Goal: Task Accomplishment & Management: Manage account settings

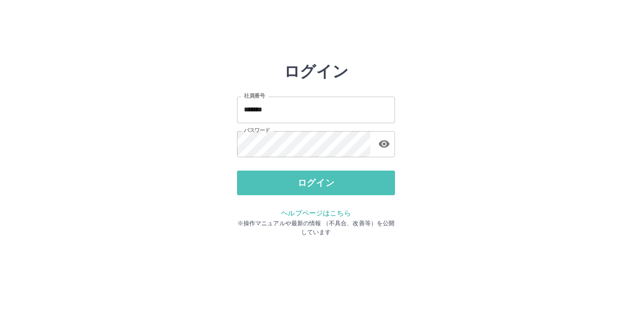
click at [357, 182] on button "ログイン" at bounding box center [316, 183] width 158 height 25
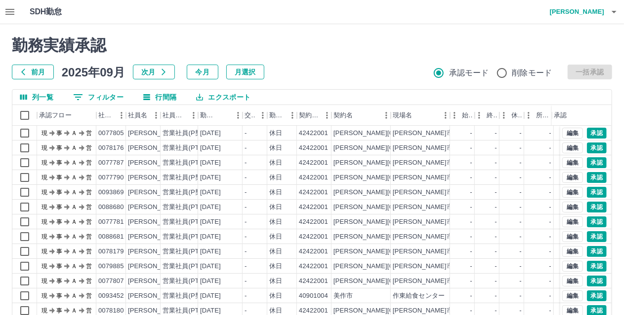
scroll to position [102, 0]
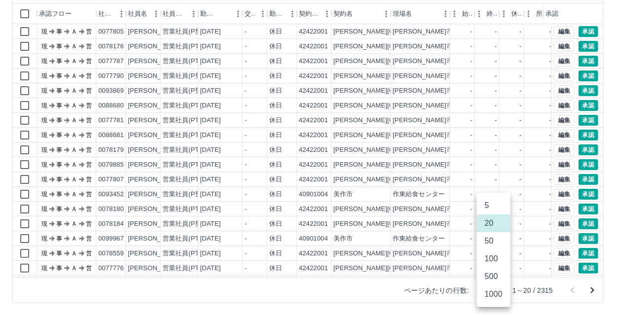
click at [497, 287] on body "SDH勤怠 [PERSON_NAME] 勤務実績承認 前月 [DATE] 次月 今月 月選択 承認モード 削除モード 一括承認 列一覧 0 フィルター 行間隔…" at bounding box center [312, 106] width 624 height 417
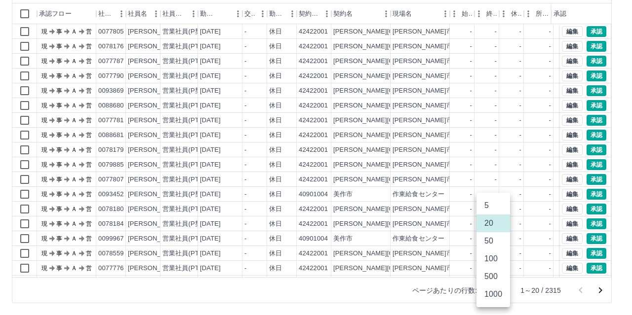
click at [494, 296] on li "1000" at bounding box center [493, 295] width 34 height 18
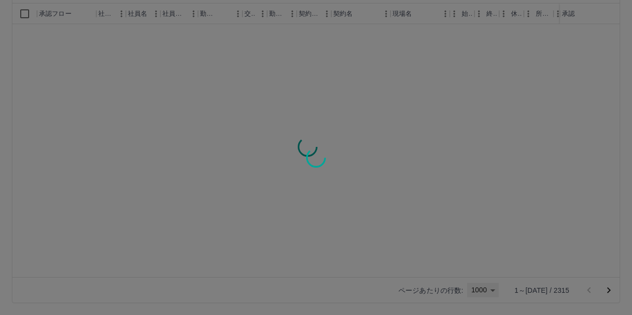
type input "****"
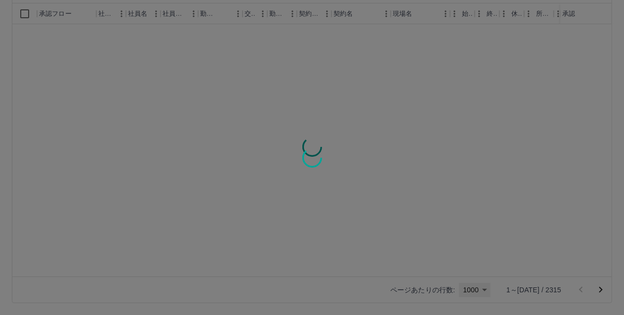
scroll to position [0, 0]
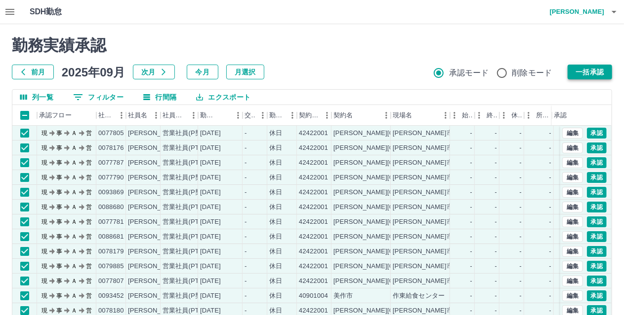
click at [580, 74] on button "一括承認" at bounding box center [589, 72] width 44 height 15
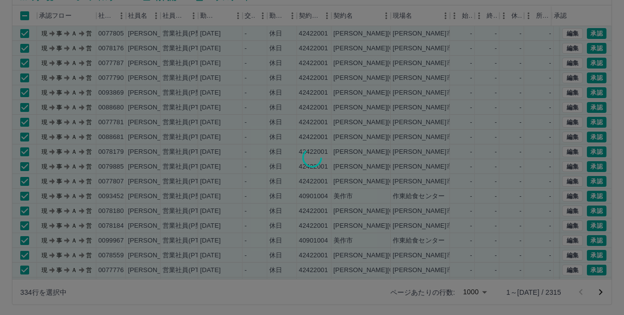
scroll to position [102, 0]
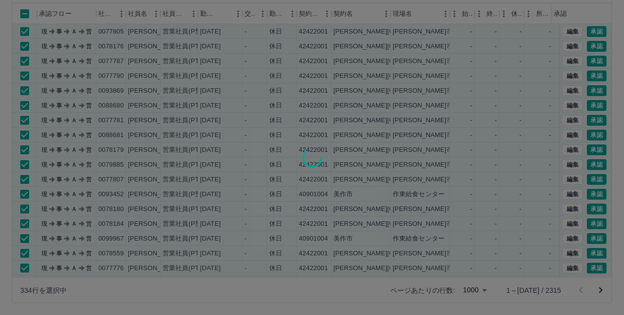
click at [619, 131] on div at bounding box center [312, 157] width 624 height 315
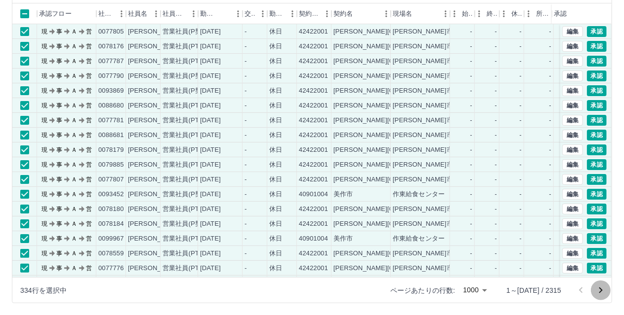
click at [599, 291] on icon "次のページへ" at bounding box center [600, 291] width 12 height 12
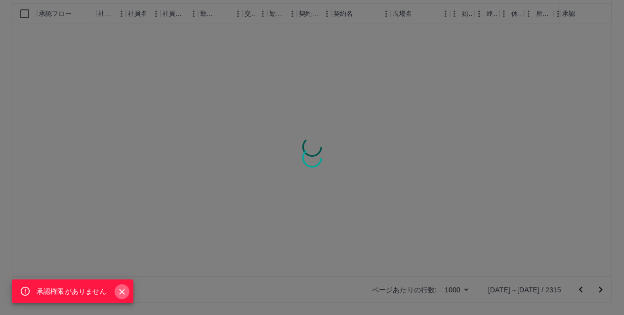
click at [122, 294] on icon "Close" at bounding box center [122, 292] width 10 height 10
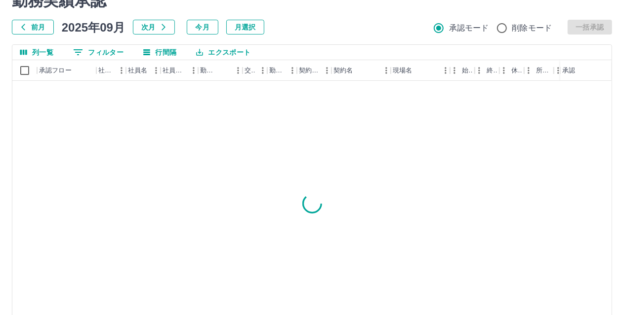
scroll to position [0, 0]
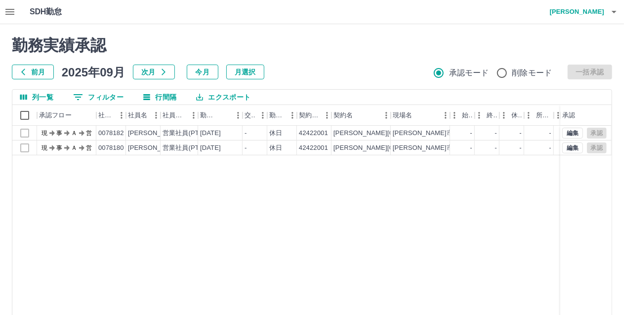
click at [25, 115] on div "承認権限がありません" at bounding box center [312, 157] width 624 height 315
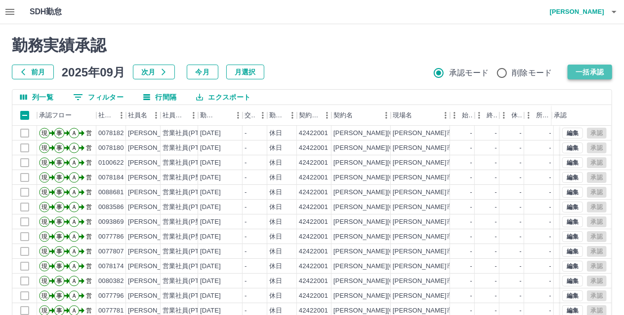
click at [585, 71] on button "一括承認" at bounding box center [589, 72] width 44 height 15
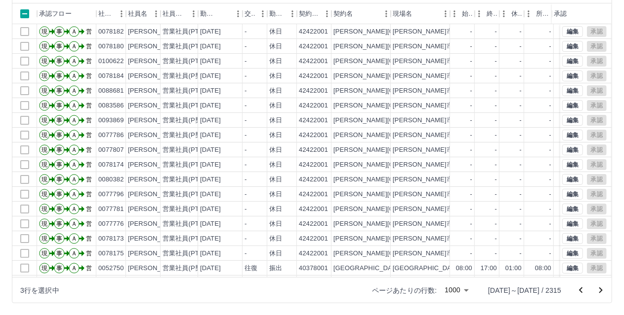
click at [602, 290] on icon "次のページへ" at bounding box center [600, 291] width 12 height 12
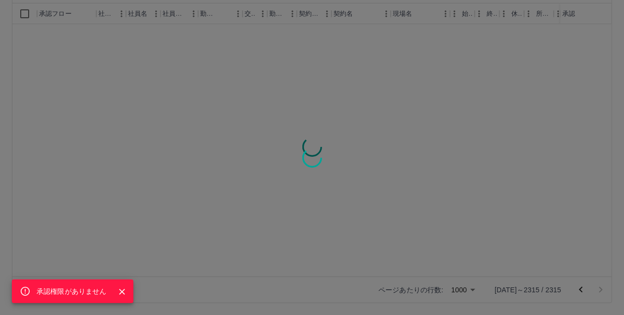
click at [119, 291] on icon "Close" at bounding box center [122, 292] width 10 height 10
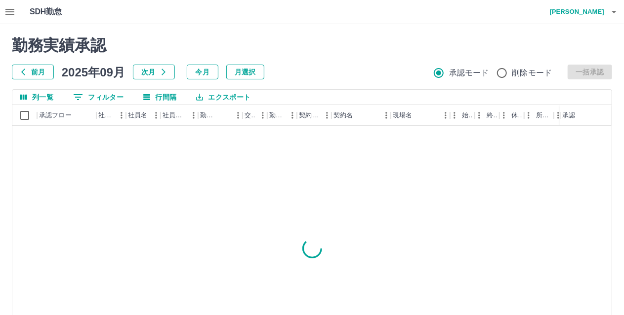
scroll to position [0, 0]
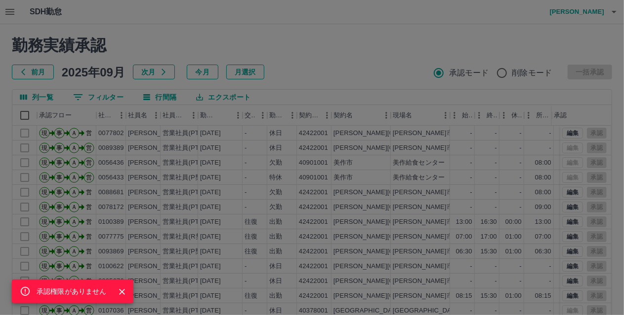
click at [117, 296] on icon "Close" at bounding box center [122, 292] width 10 height 10
